Goal: Use online tool/utility: Utilize a website feature to perform a specific function

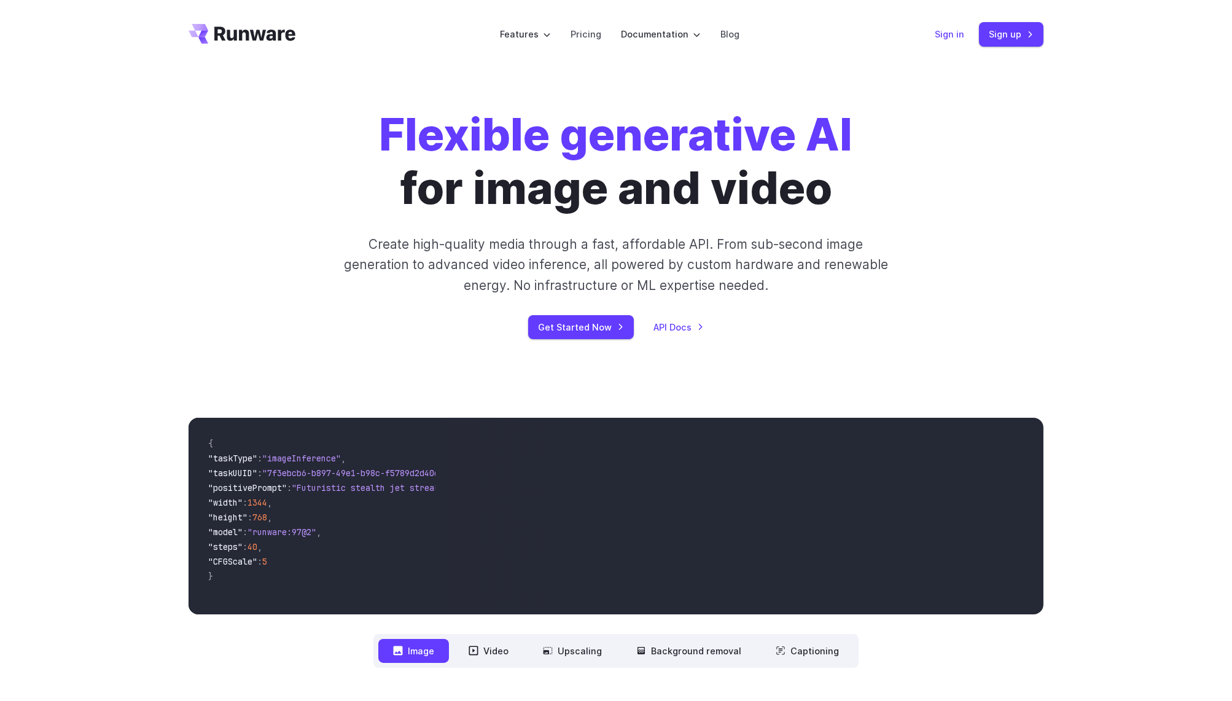
click at [955, 33] on link "Sign in" at bounding box center [948, 34] width 29 height 14
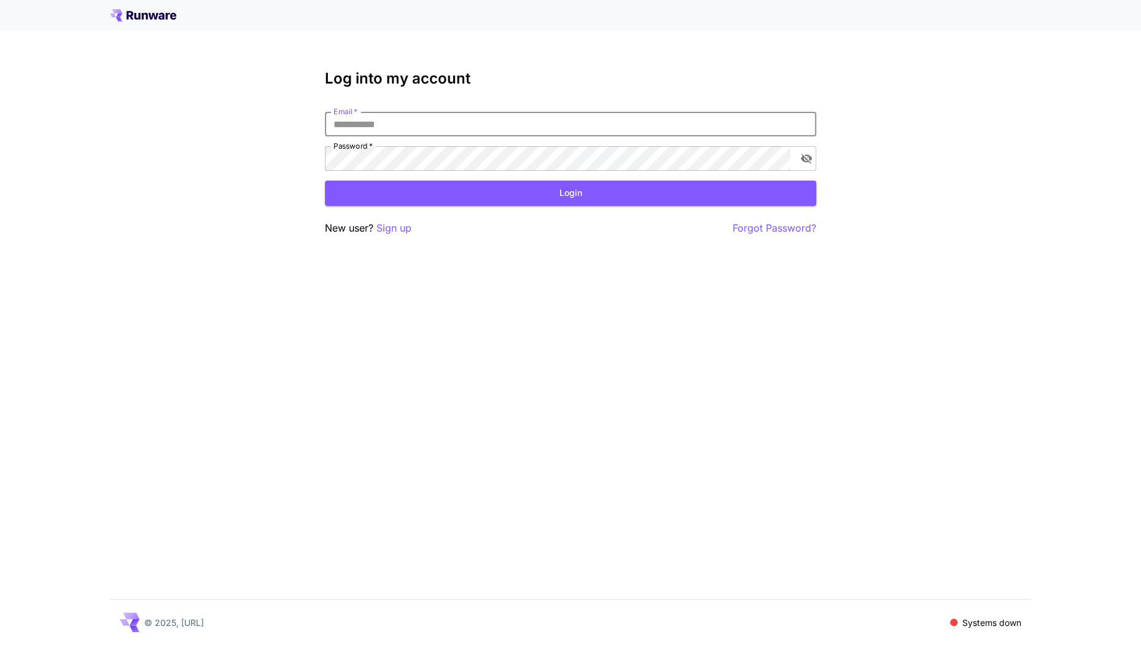
type input "**********"
click at [451, 192] on button "Login" at bounding box center [570, 192] width 491 height 25
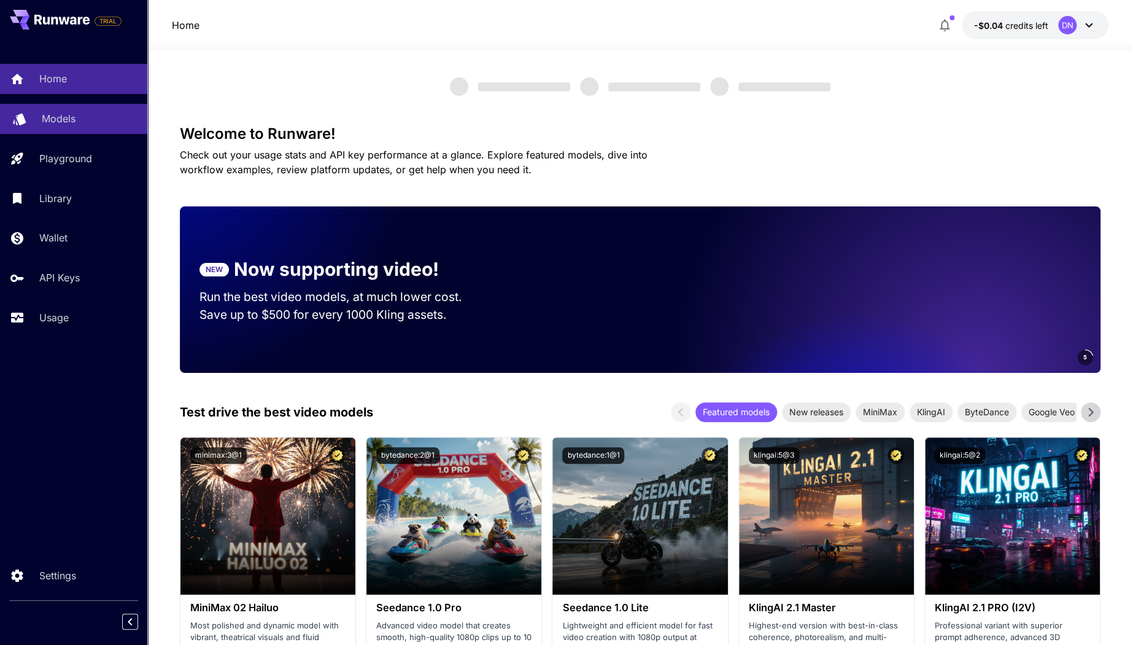
click at [63, 123] on p "Models" at bounding box center [59, 118] width 34 height 15
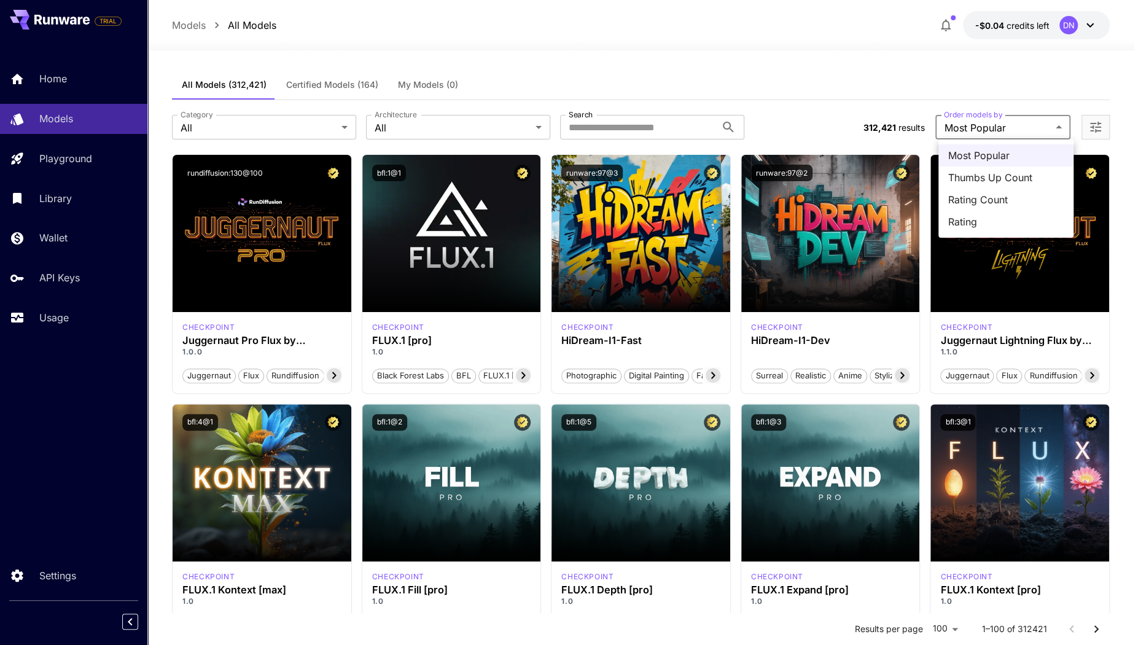
click at [979, 130] on div at bounding box center [570, 322] width 1141 height 645
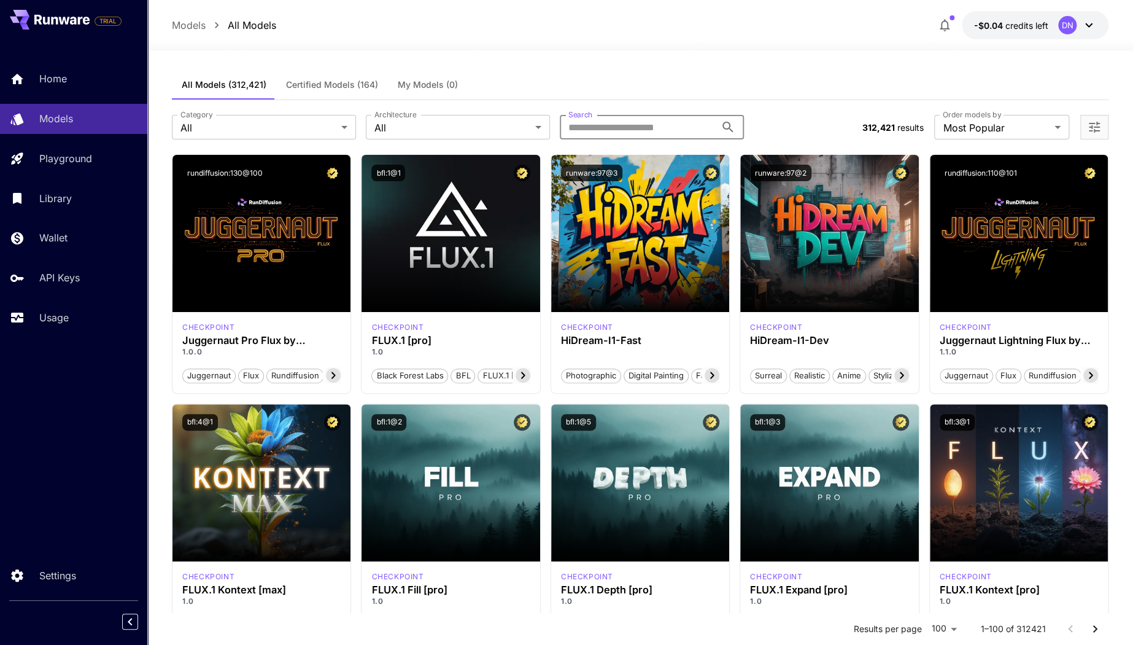
click at [626, 124] on input "Search" at bounding box center [638, 127] width 156 height 25
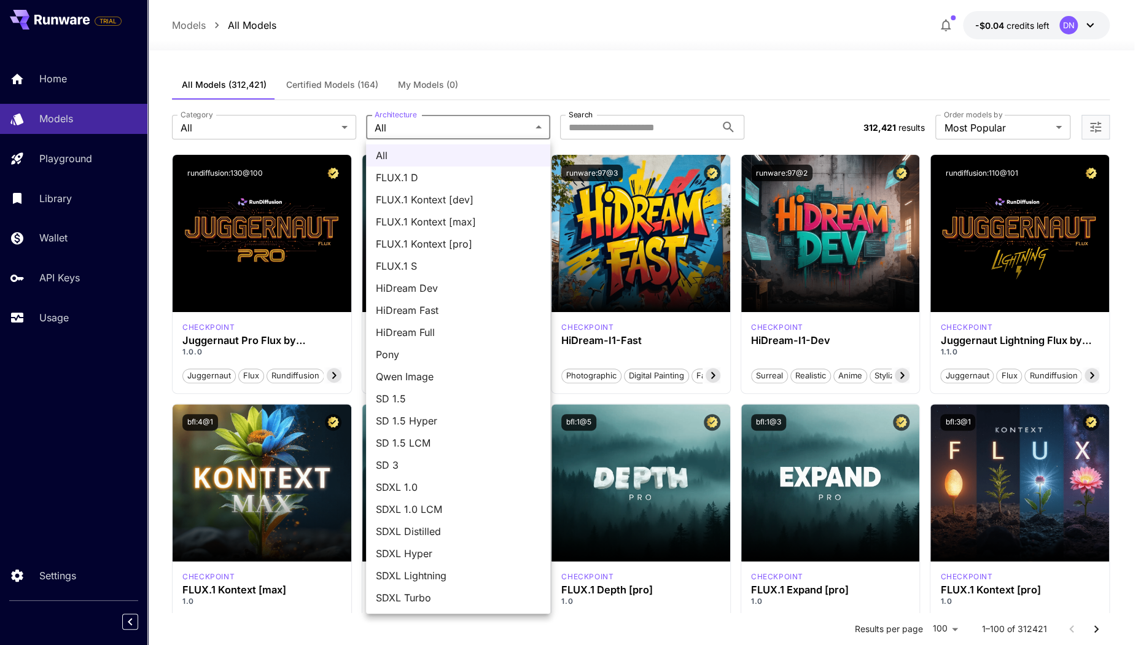
click at [250, 128] on div at bounding box center [570, 322] width 1141 height 645
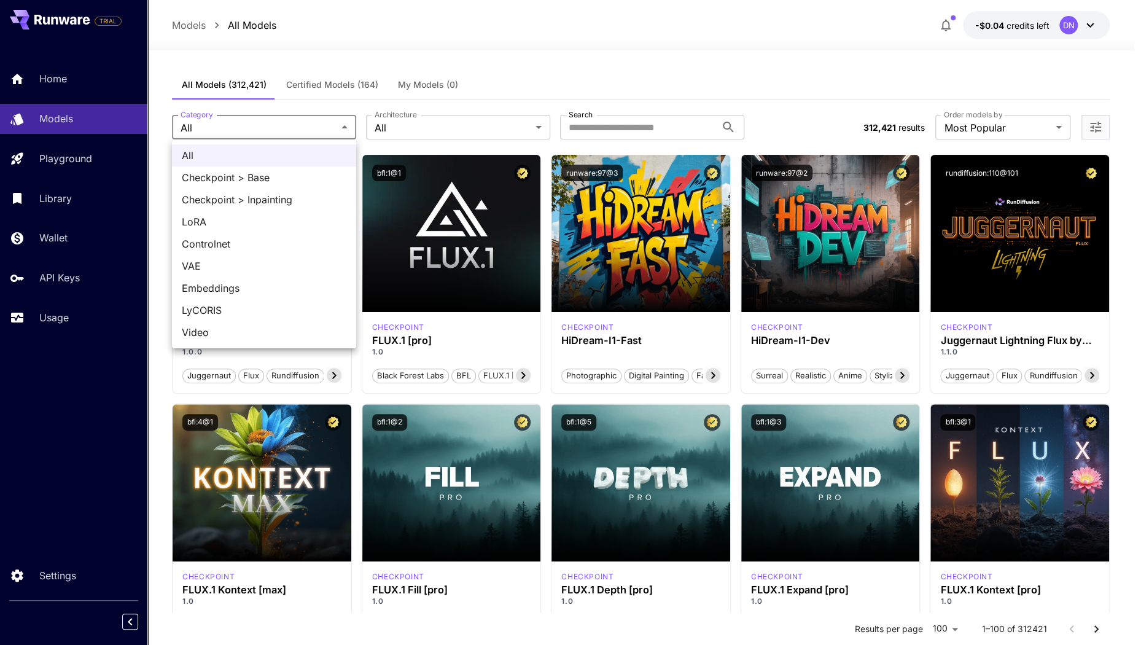
click at [254, 243] on span "Controlnet" at bounding box center [264, 243] width 165 height 15
type input "**********"
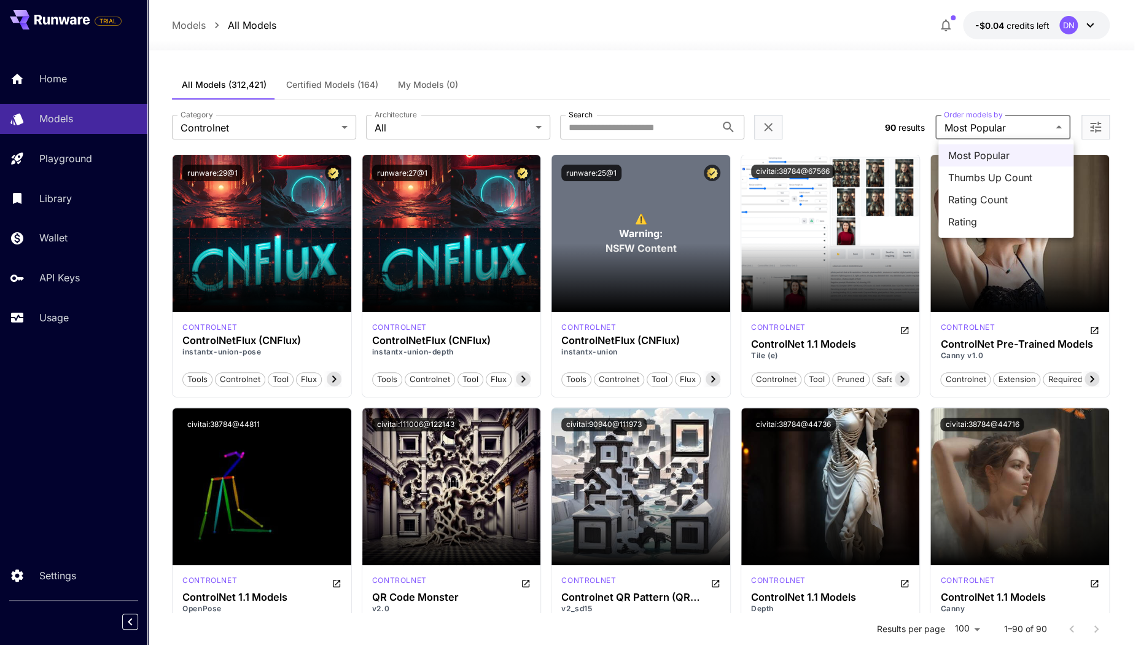
click at [846, 138] on div at bounding box center [570, 322] width 1141 height 645
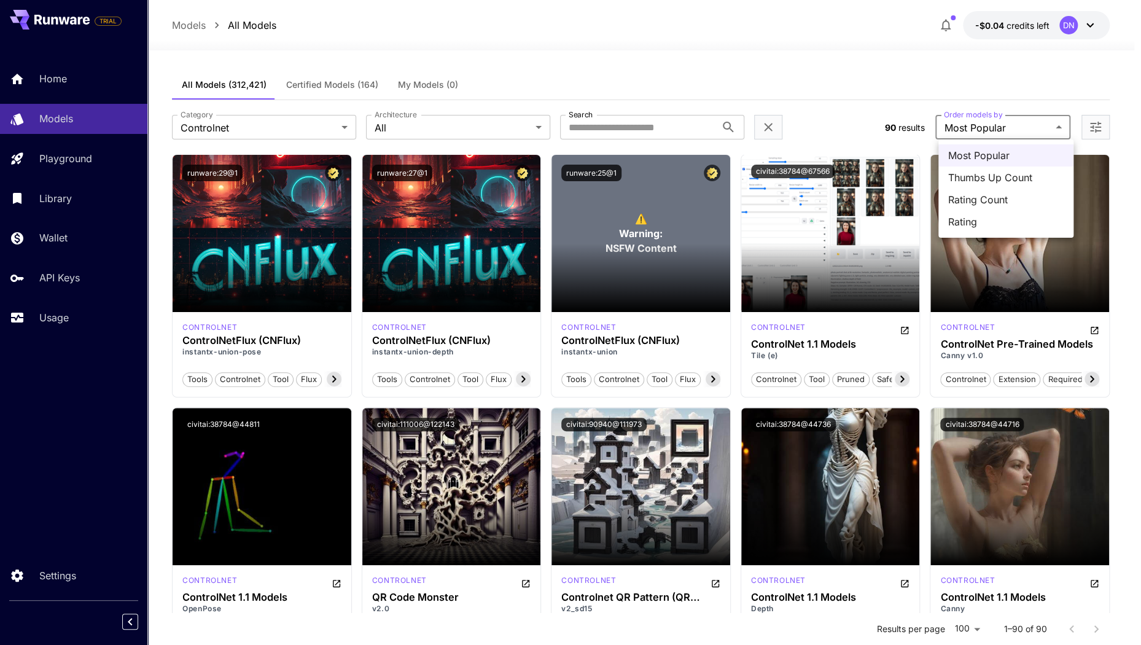
click at [982, 174] on span "Thumbs Up Count" at bounding box center [1005, 177] width 115 height 15
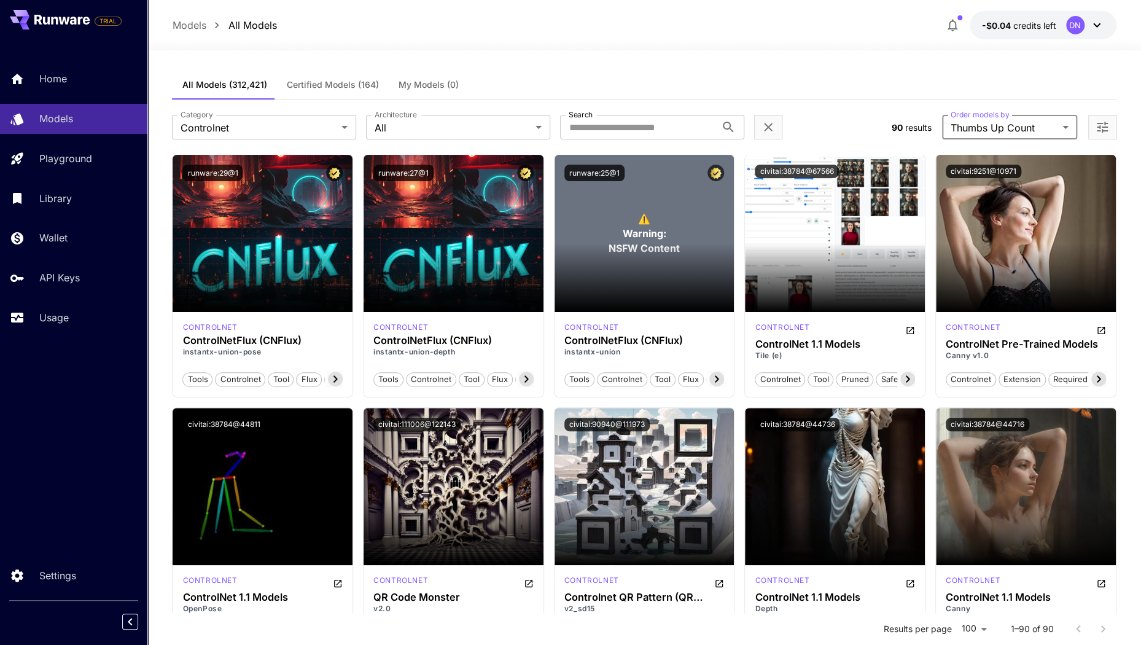
type input "**********"
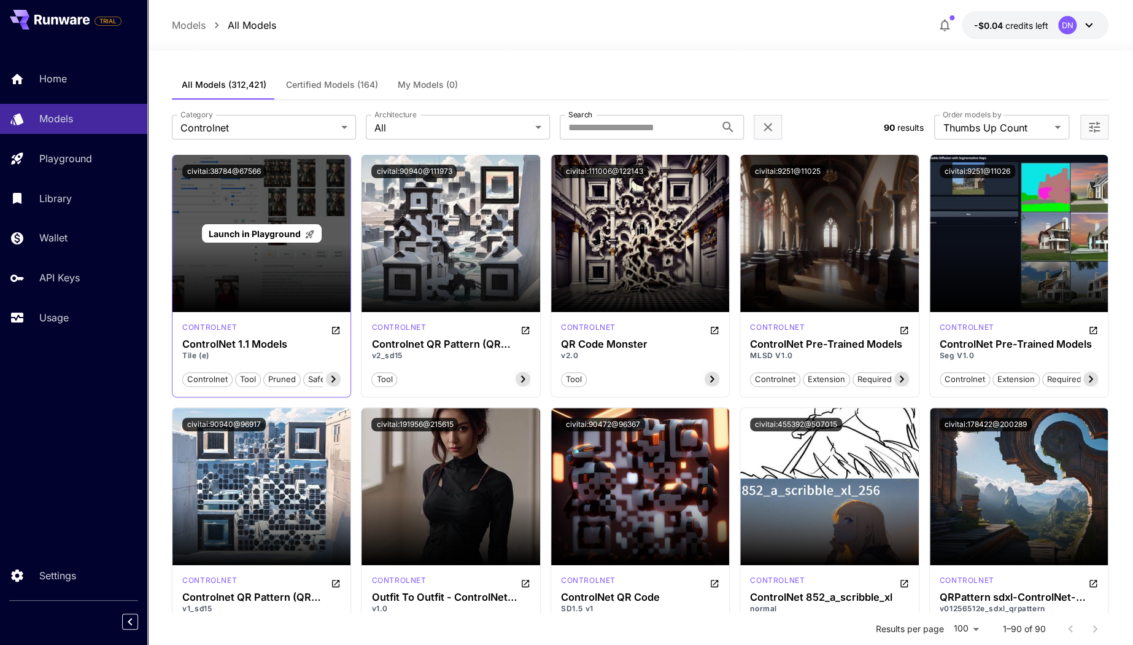
click at [246, 246] on div "Launch in Playground" at bounding box center [262, 233] width 178 height 157
click at [261, 233] on span "Launch in Playground" at bounding box center [255, 233] width 92 height 10
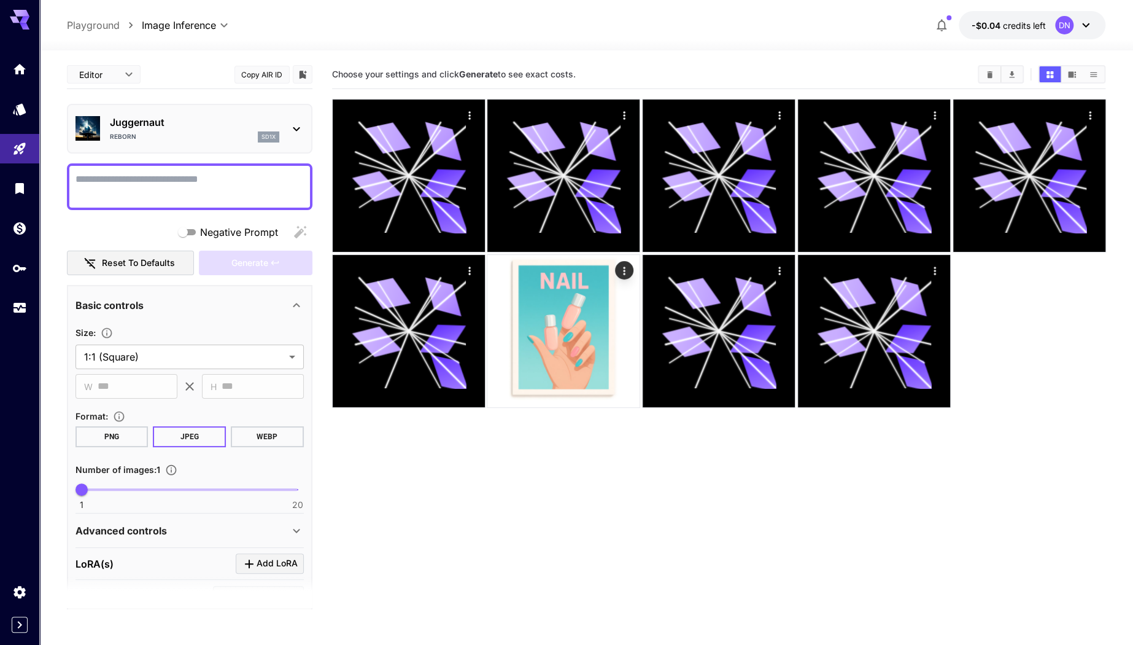
drag, startPoint x: 25, startPoint y: 12, endPoint x: 46, endPoint y: 12, distance: 21.5
click at [25, 12] on icon at bounding box center [20, 16] width 20 height 13
